Goal: Task Accomplishment & Management: Use online tool/utility

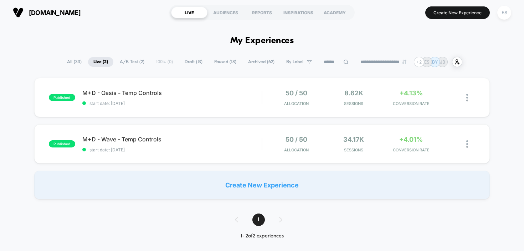
click at [65, 62] on span "All ( 33 )" at bounding box center [74, 62] width 25 height 10
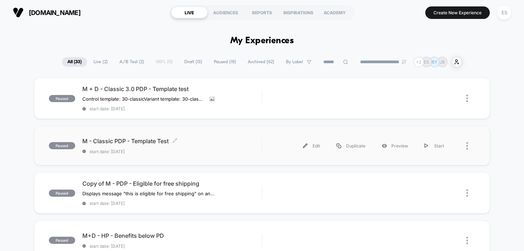
click at [138, 139] on span "M - Classic PDP - Template Test Click to edit experience details" at bounding box center [172, 140] width 180 height 7
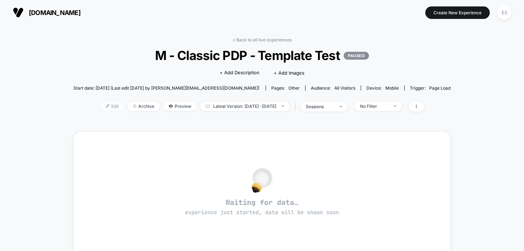
click at [104, 105] on span "Edit" at bounding box center [113, 106] width 24 height 10
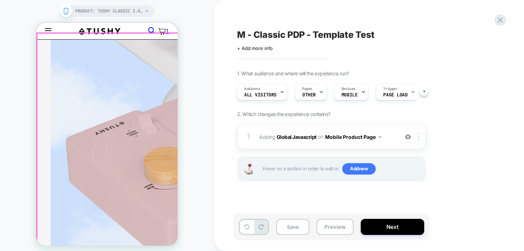
scroll to position [132, 0]
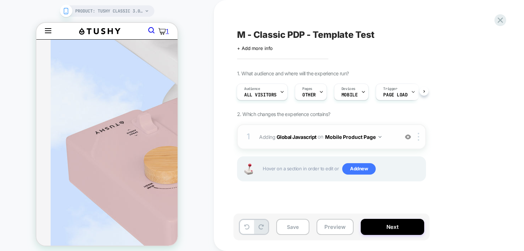
click at [338, 141] on button "Mobile Product Page" at bounding box center [353, 137] width 56 height 10
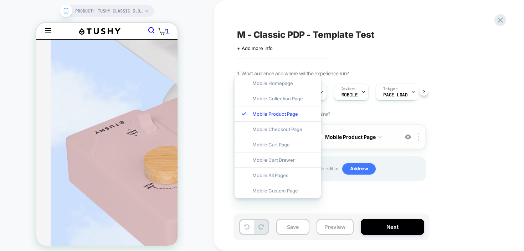
click at [378, 143] on div "1 Adding Global Javascript on Mobile Product Page Add Before Add After Copy to …" at bounding box center [331, 136] width 189 height 25
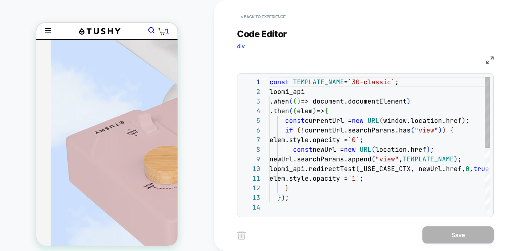
scroll to position [96, 0]
click at [412, 53] on div "JS" at bounding box center [365, 59] width 257 height 12
click at [485, 60] on div "JS" at bounding box center [365, 59] width 257 height 12
click at [490, 59] on img at bounding box center [490, 60] width 8 height 8
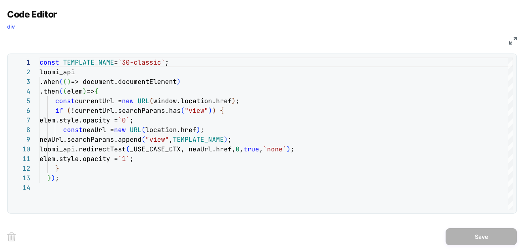
click at [515, 44] on img at bounding box center [513, 41] width 8 height 8
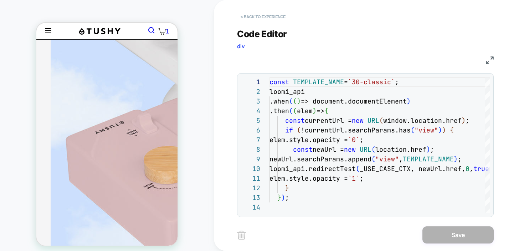
click at [262, 15] on button "< Back to experience" at bounding box center [263, 16] width 52 height 11
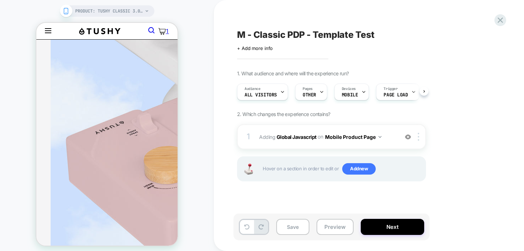
scroll to position [0, 0]
click at [333, 221] on button "Preview" at bounding box center [335, 226] width 37 height 16
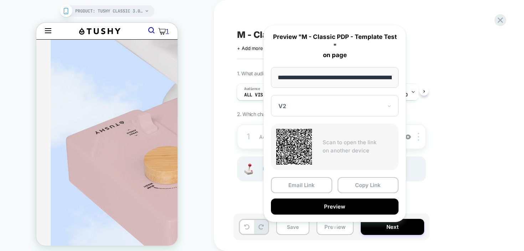
scroll to position [0, 101]
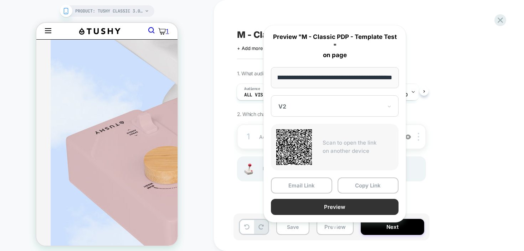
click at [318, 199] on button "Preview" at bounding box center [335, 207] width 128 height 16
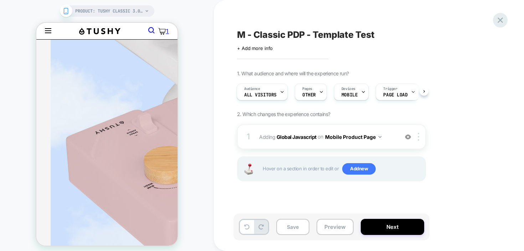
click at [501, 17] on icon at bounding box center [500, 20] width 10 height 10
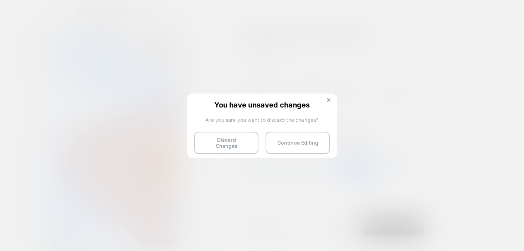
drag, startPoint x: 329, startPoint y: 99, endPoint x: 327, endPoint y: 124, distance: 25.8
click at [329, 99] on img at bounding box center [329, 100] width 4 height 4
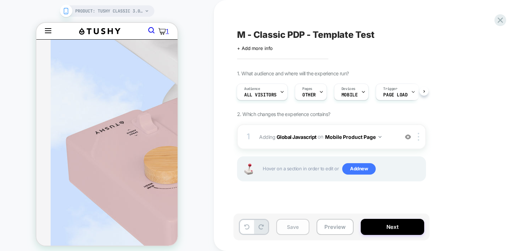
click at [295, 226] on button "Save" at bounding box center [292, 226] width 33 height 16
click at [500, 20] on icon at bounding box center [500, 19] width 5 height 5
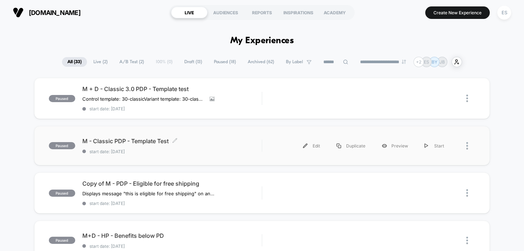
click at [143, 140] on span "M - Classic PDP - Template Test Click to edit experience details" at bounding box center [172, 140] width 180 height 7
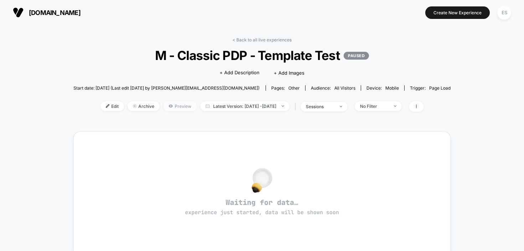
click at [164, 107] on span "Preview" at bounding box center [180, 106] width 34 height 10
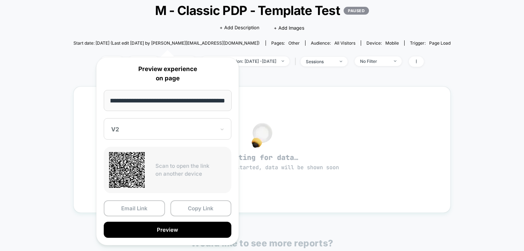
scroll to position [62, 0]
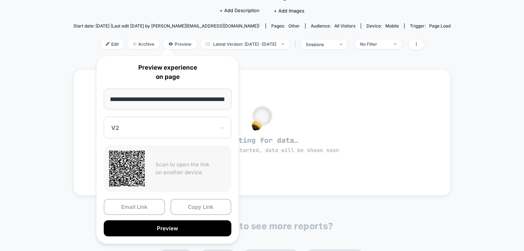
click at [497, 147] on div "< Back to all live experiences M - Classic PDP - Template Test PAUSED Click to …" at bounding box center [262, 162] width 524 height 398
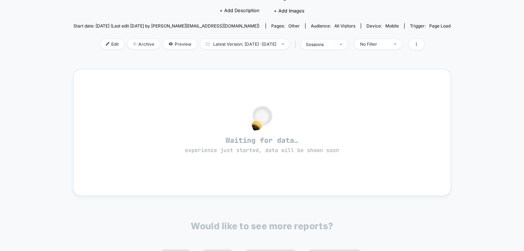
click at [484, 130] on div "< Back to all live experiences M - Classic PDP - Template Test PAUSED Click to …" at bounding box center [262, 162] width 524 height 398
drag, startPoint x: 171, startPoint y: 15, endPoint x: 174, endPoint y: 19, distance: 4.2
click at [171, 15] on div "Click to edit experience details + Add Description + Add Images" at bounding box center [262, 10] width 226 height 19
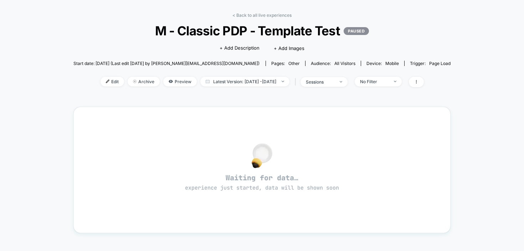
scroll to position [0, 0]
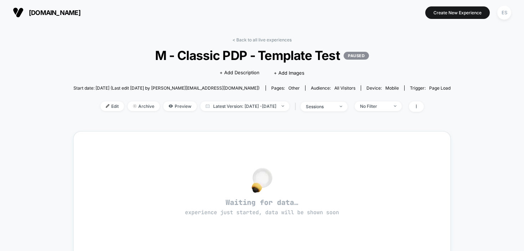
click at [66, 15] on span "[DOMAIN_NAME]" at bounding box center [55, 12] width 52 height 7
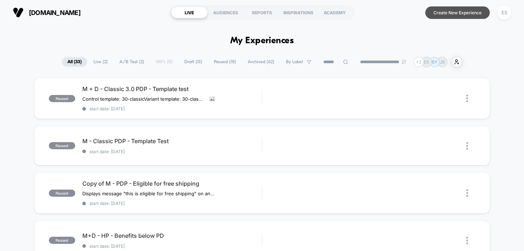
click at [457, 18] on button "Create New Experience" at bounding box center [457, 12] width 65 height 12
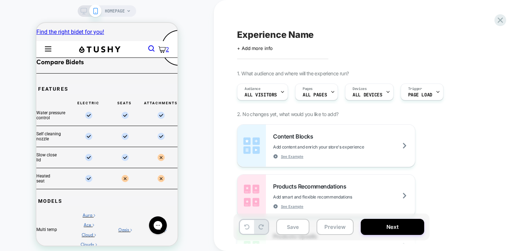
click at [319, 92] on span "ALL PAGES" at bounding box center [315, 94] width 24 height 5
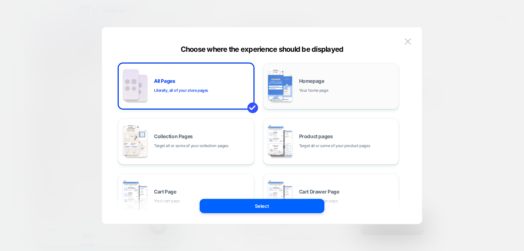
click at [350, 85] on div "Homepage Your home page" at bounding box center [347, 85] width 96 height 15
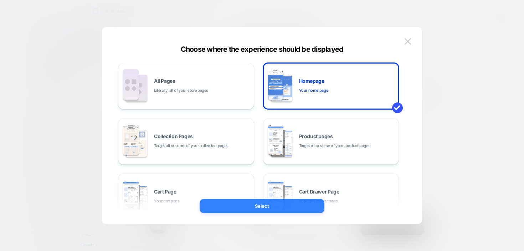
click at [283, 209] on button "Select" at bounding box center [262, 206] width 125 height 14
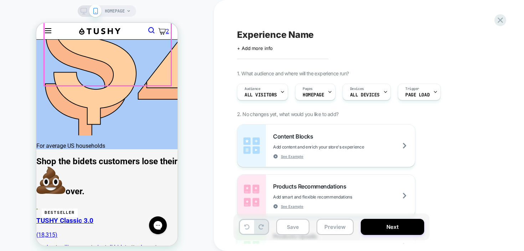
scroll to position [917, 0]
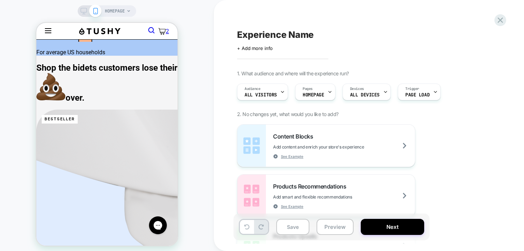
click at [287, 36] on span "Experience Name" at bounding box center [275, 34] width 77 height 11
type textarea "**********"
click at [363, 36] on icon at bounding box center [362, 34] width 9 height 9
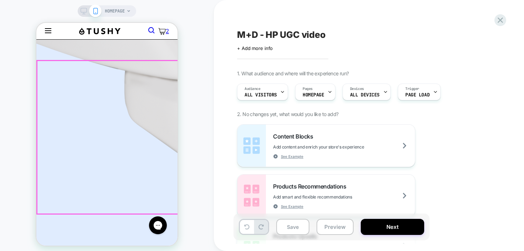
scroll to position [1036, 0]
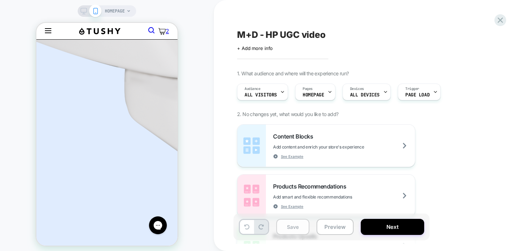
click at [299, 229] on button "Save" at bounding box center [292, 226] width 33 height 16
click at [504, 25] on div at bounding box center [500, 20] width 15 height 15
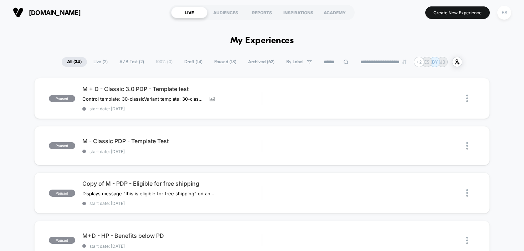
click at [194, 62] on span "Draft ( 14 )" at bounding box center [193, 62] width 29 height 10
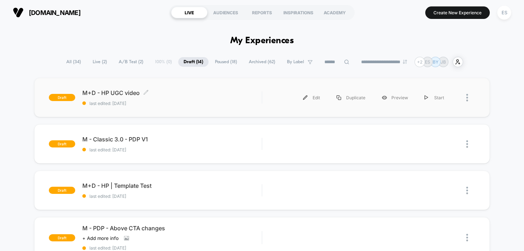
click at [118, 93] on span "M+D - HP UGC video Click to edit experience details" at bounding box center [172, 92] width 180 height 7
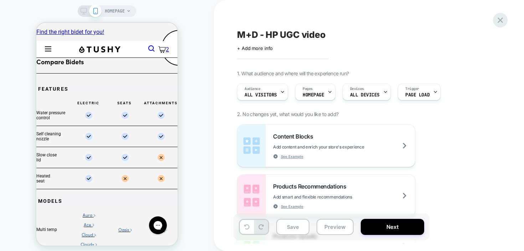
click at [499, 21] on icon at bounding box center [500, 19] width 5 height 5
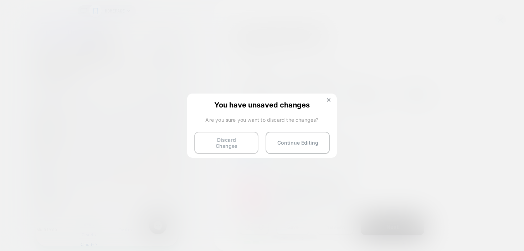
click at [235, 139] on button "Discard Changes" at bounding box center [226, 143] width 64 height 22
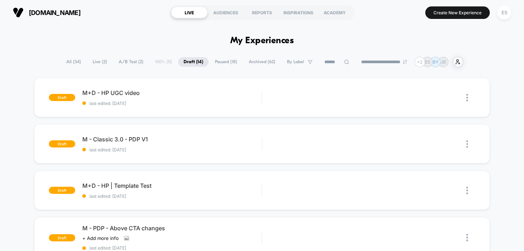
click at [445, 14] on button "Create New Experience" at bounding box center [457, 12] width 65 height 12
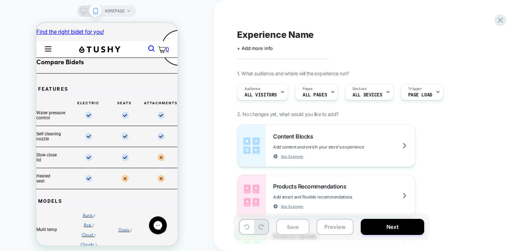
click at [281, 37] on span "Experience Name" at bounding box center [275, 34] width 77 height 11
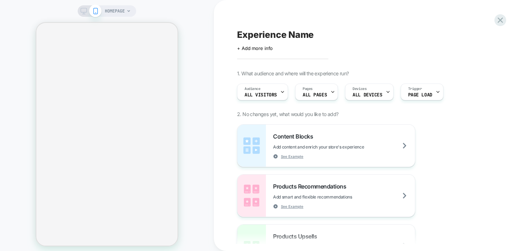
click at [262, 34] on span "Experience Name" at bounding box center [275, 34] width 77 height 11
click at [247, 34] on textarea at bounding box center [242, 34] width 10 height 11
type textarea "**"
select select "**********"
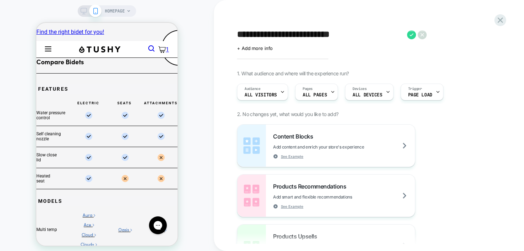
type textarea "**********"
click at [414, 36] on icon at bounding box center [411, 34] width 9 height 9
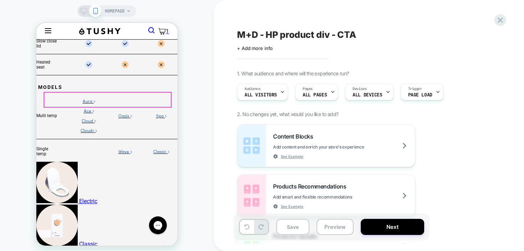
scroll to position [125, 0]
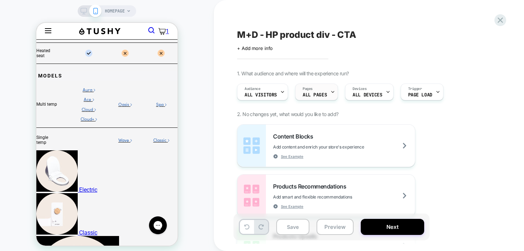
click at [325, 89] on div "Pages ALL PAGES" at bounding box center [314, 92] width 38 height 16
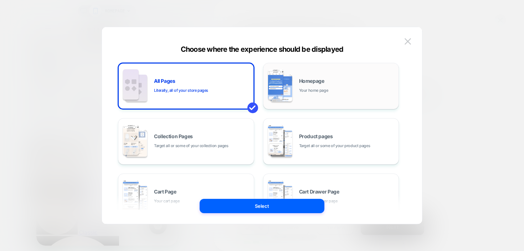
click at [323, 88] on span "Your home page" at bounding box center [313, 90] width 29 height 7
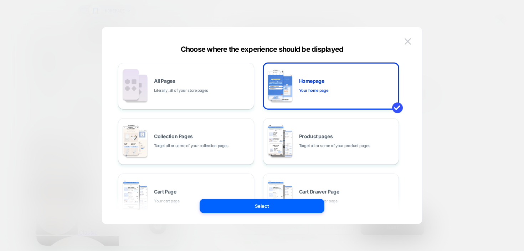
click at [305, 210] on button "Select" at bounding box center [262, 206] width 125 height 14
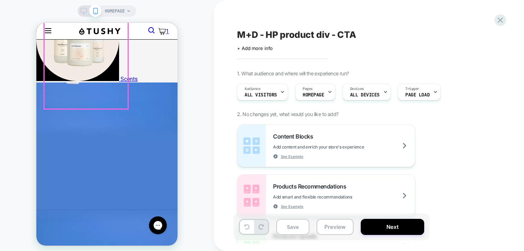
scroll to position [514, 0]
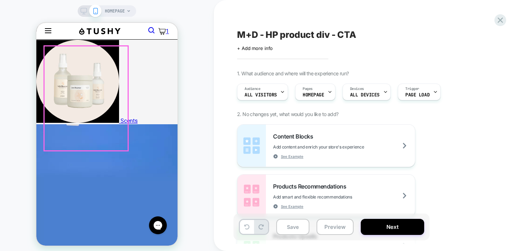
scroll to position [448, 0]
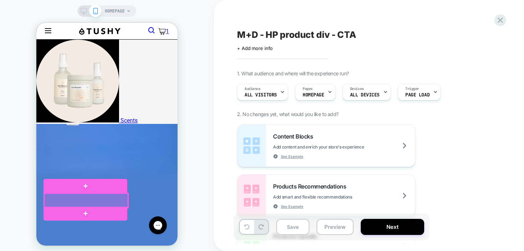
click at [84, 201] on div at bounding box center [86, 200] width 84 height 14
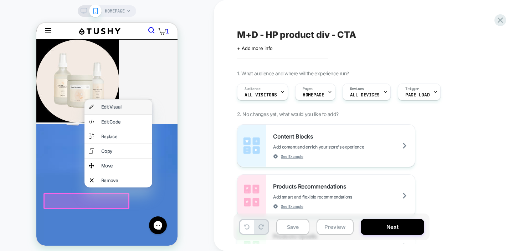
click at [122, 112] on div "Edit Visual" at bounding box center [118, 106] width 68 height 14
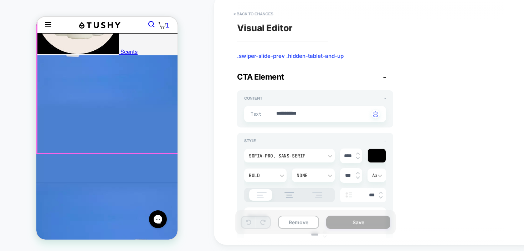
scroll to position [513, 0]
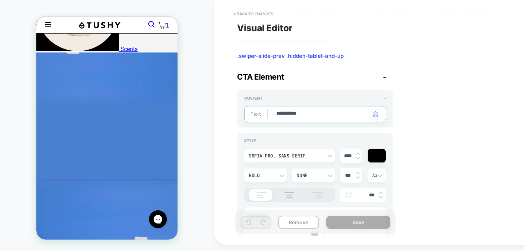
drag, startPoint x: 276, startPoint y: 114, endPoint x: 338, endPoint y: 113, distance: 62.4
type textarea "*"
type textarea "**"
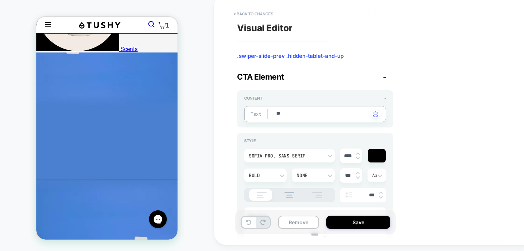
type textarea "*"
type textarea "***"
type textarea "*"
type textarea "****"
type textarea "*"
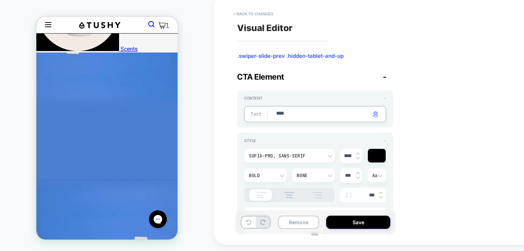
type textarea "*****"
type textarea "*"
type textarea "*****"
type textarea "*"
type textarea "*******"
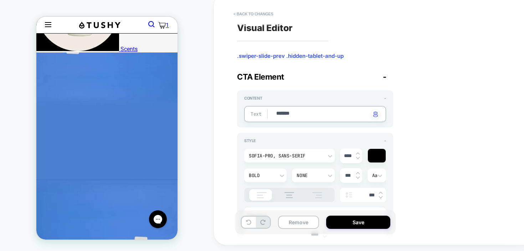
type textarea "*"
type textarea "********"
type textarea "*"
type textarea "*********"
type textarea "*"
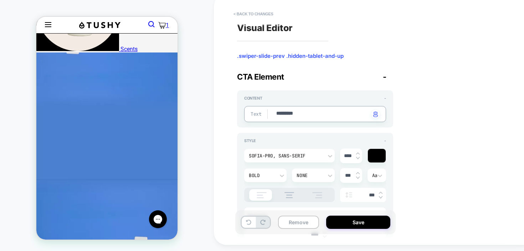
type textarea "**********"
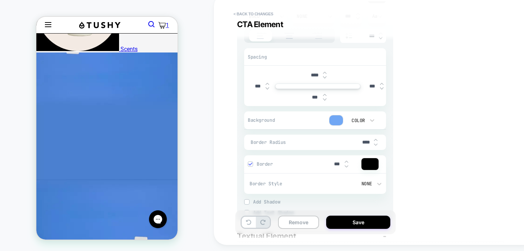
scroll to position [146, 0]
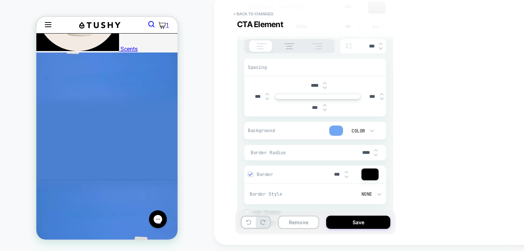
type textarea "*"
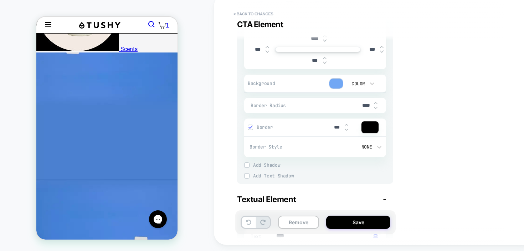
scroll to position [226, 0]
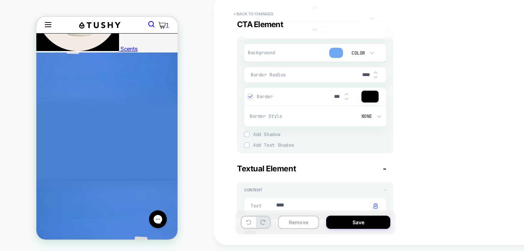
type textarea "**********"
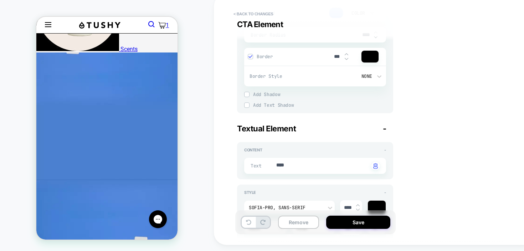
scroll to position [307, 0]
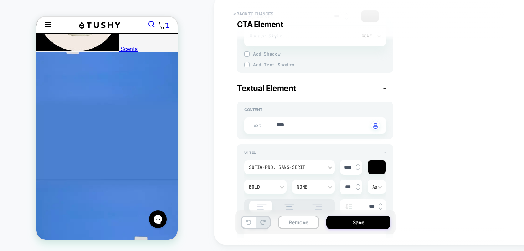
click at [262, 17] on button "< Back to changes" at bounding box center [253, 13] width 47 height 11
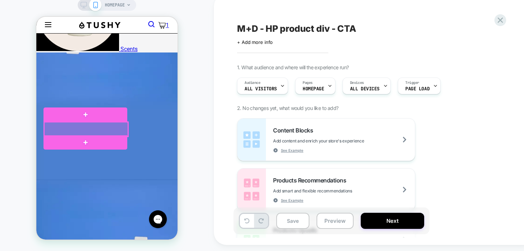
click at [88, 126] on div at bounding box center [86, 129] width 84 height 14
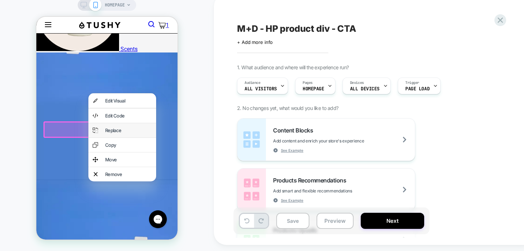
click at [126, 133] on div "Replace" at bounding box center [128, 130] width 47 height 6
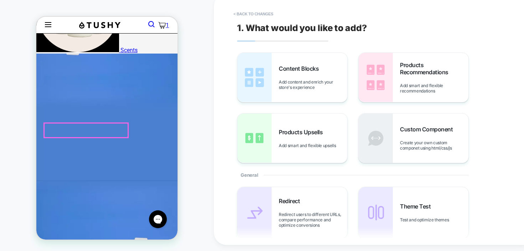
scroll to position [510, 0]
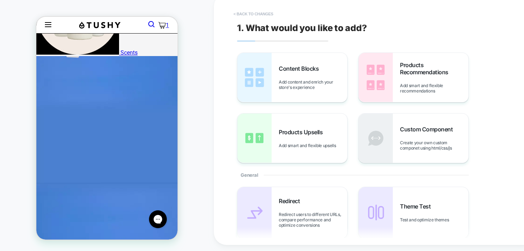
click at [247, 10] on button "< Back to changes" at bounding box center [253, 13] width 47 height 11
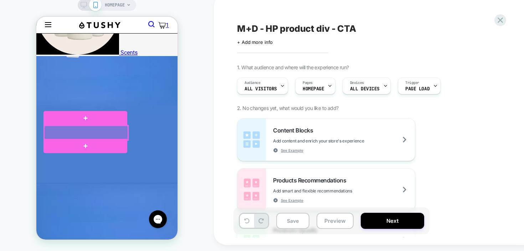
click at [86, 131] on div at bounding box center [86, 132] width 84 height 14
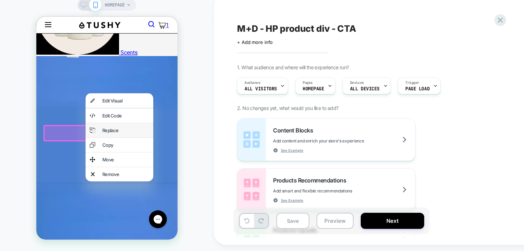
click at [116, 133] on div "Replace" at bounding box center [125, 130] width 47 height 6
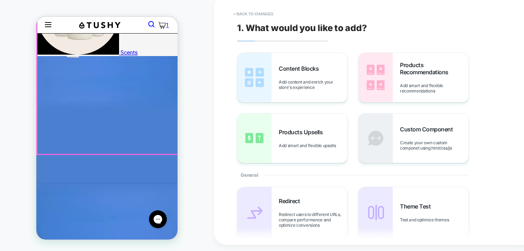
scroll to position [513, 0]
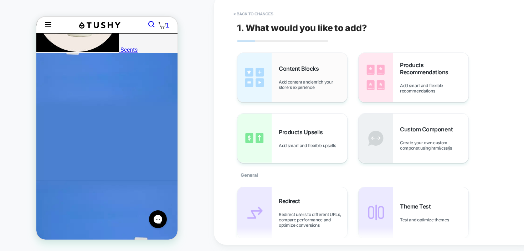
click at [315, 72] on div "Content Blocks Add content and enrich your store's experience" at bounding box center [313, 77] width 68 height 25
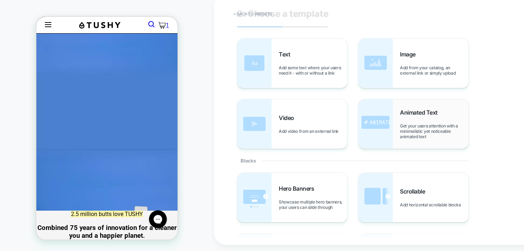
scroll to position [0, 0]
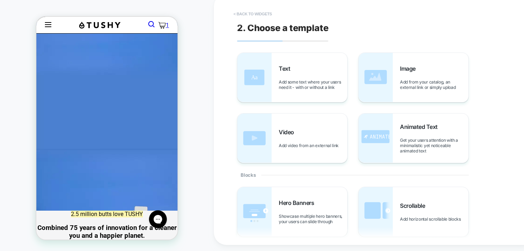
click at [259, 10] on button "< Back to widgets" at bounding box center [253, 13] width 46 height 11
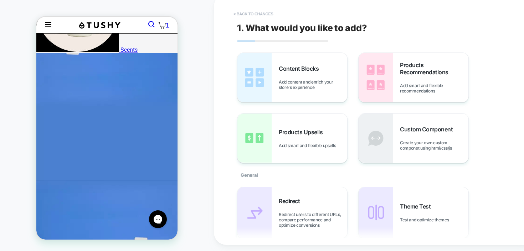
click at [250, 8] on button "< Back to changes" at bounding box center [253, 13] width 47 height 11
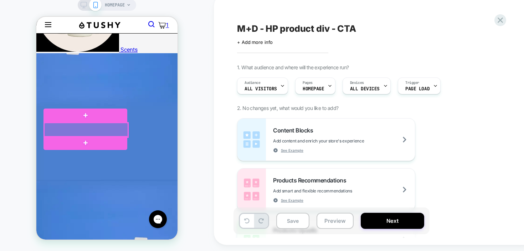
click at [84, 129] on div at bounding box center [86, 130] width 84 height 14
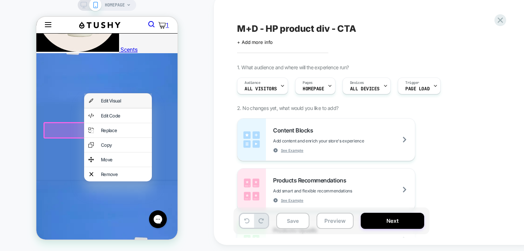
click at [112, 101] on div "Edit Visual" at bounding box center [124, 101] width 47 height 6
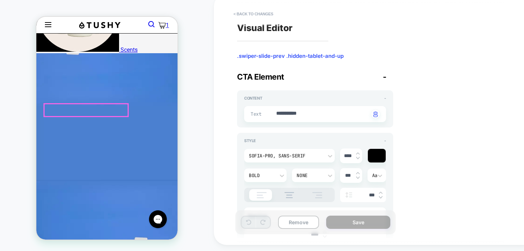
scroll to position [513, 0]
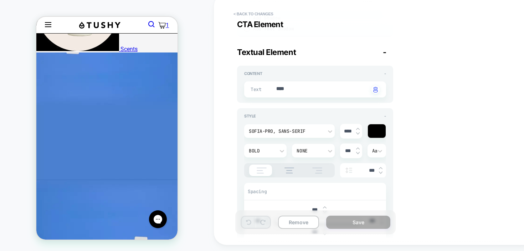
type textarea "*"
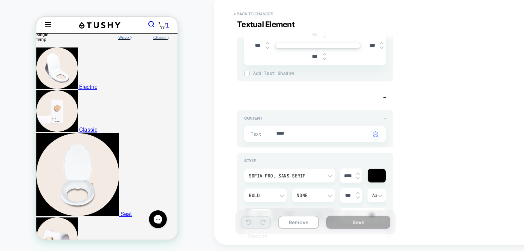
scroll to position [0, 0]
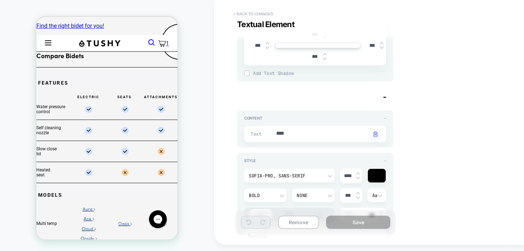
click at [254, 15] on button "< Back to changes" at bounding box center [253, 13] width 47 height 11
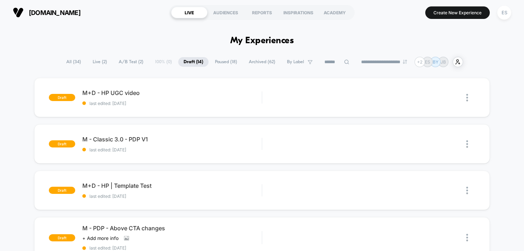
click at [98, 61] on span "Live ( 2 )" at bounding box center [99, 62] width 25 height 10
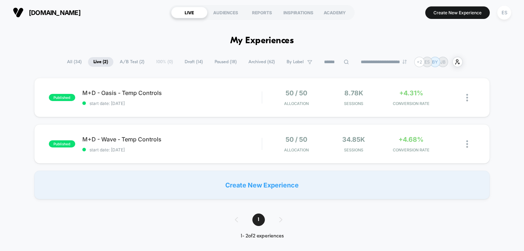
click at [129, 63] on span "A/B Test ( 2 )" at bounding box center [131, 62] width 35 height 10
click at [97, 66] on span "Live ( 2 )" at bounding box center [100, 62] width 25 height 10
click at [221, 131] on div "published M+D - Wave - Temp Controls start date: [DATE] 50 / 50 Allocation 34.8…" at bounding box center [262, 143] width 456 height 39
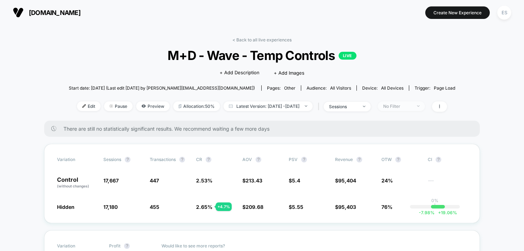
click at [412, 104] on div "No Filter" at bounding box center [397, 105] width 29 height 5
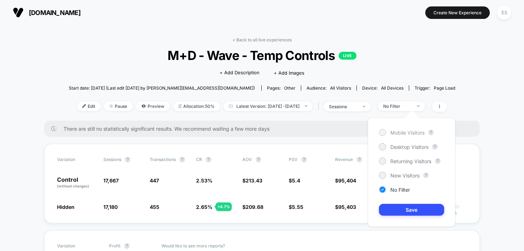
click at [408, 135] on div "Mobile Visitors" at bounding box center [402, 132] width 46 height 7
click at [408, 134] on span "Mobile Visitors" at bounding box center [407, 132] width 34 height 6
click at [383, 132] on div at bounding box center [382, 131] width 5 height 5
click at [400, 206] on button "Save" at bounding box center [411, 210] width 65 height 12
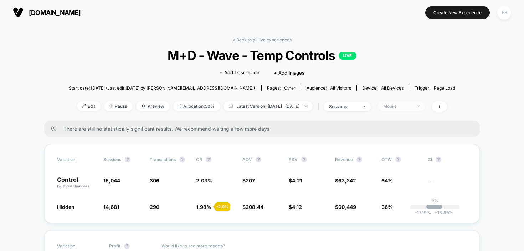
click at [412, 105] on div "Mobile" at bounding box center [397, 105] width 29 height 5
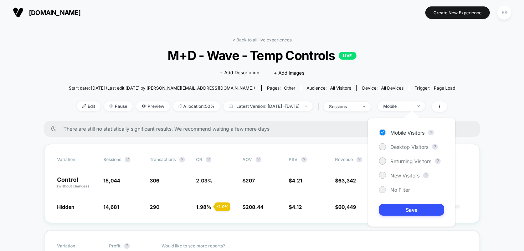
click at [411, 142] on div "Mobile Visitors ? Desktop Visitors ? Returning Visitors ? New Visitors ? No Fil…" at bounding box center [411, 172] width 87 height 109
click at [410, 145] on span "Desktop Visitors" at bounding box center [409, 147] width 38 height 6
click at [403, 210] on button "Save" at bounding box center [411, 210] width 65 height 12
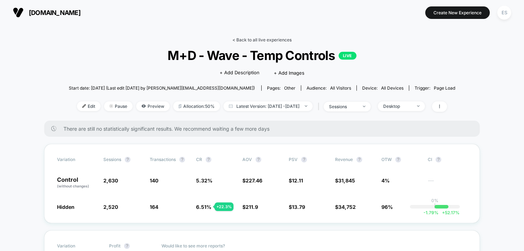
click at [279, 39] on link "< Back to all live experiences" at bounding box center [261, 39] width 59 height 5
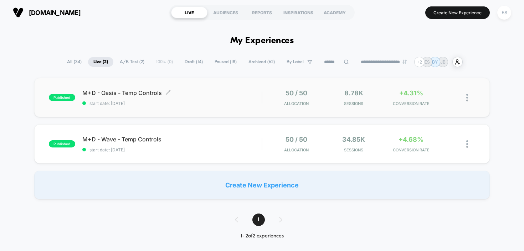
click at [149, 101] on span "start date: [DATE]" at bounding box center [172, 103] width 180 height 5
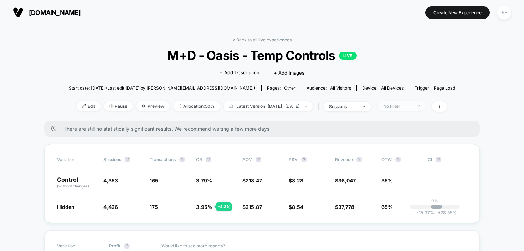
click at [412, 106] on div "No Filter" at bounding box center [397, 105] width 29 height 5
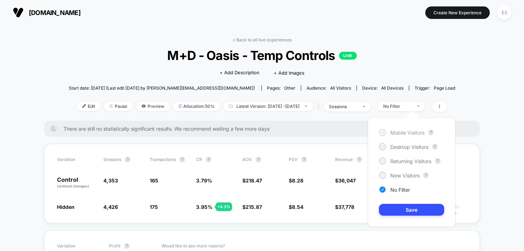
click at [410, 133] on span "Mobile Visitors" at bounding box center [407, 132] width 34 height 6
click at [420, 208] on button "Save" at bounding box center [411, 210] width 65 height 12
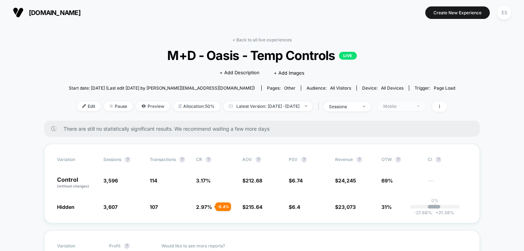
click at [412, 103] on div "Mobile" at bounding box center [397, 105] width 29 height 5
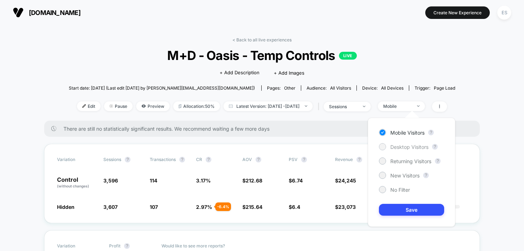
click at [406, 149] on span "Desktop Visitors" at bounding box center [409, 147] width 38 height 6
click at [416, 210] on button "Save" at bounding box center [411, 210] width 65 height 12
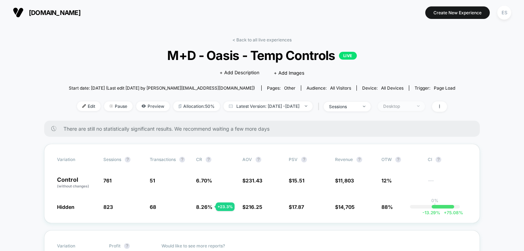
click at [425, 104] on span "Desktop" at bounding box center [401, 106] width 47 height 10
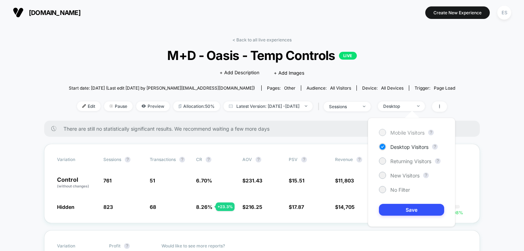
click at [418, 134] on span "Mobile Visitors" at bounding box center [407, 132] width 34 height 6
click at [416, 207] on button "Save" at bounding box center [411, 210] width 65 height 12
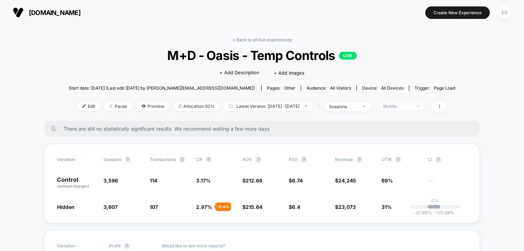
click at [412, 107] on div "Mobile" at bounding box center [397, 105] width 29 height 5
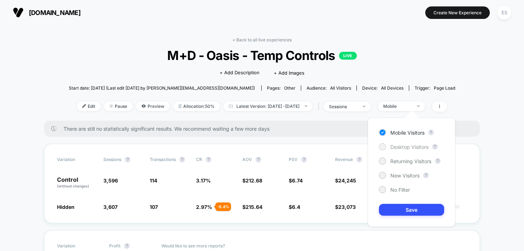
click at [414, 146] on span "Desktop Visitors" at bounding box center [409, 147] width 38 height 6
click at [416, 210] on button "Save" at bounding box center [411, 210] width 65 height 12
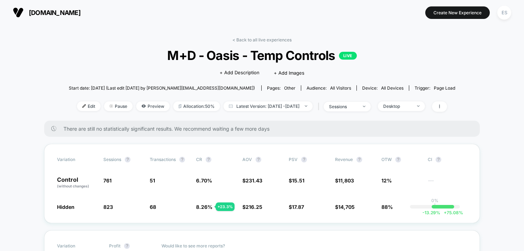
click at [272, 44] on div "< Back to all live experiences M+D - Oasis - Temp Controls LIVE Click to edit e…" at bounding box center [262, 78] width 386 height 83
click at [272, 42] on link "< Back to all live experiences" at bounding box center [261, 39] width 59 height 5
